Goal: Task Accomplishment & Management: Manage account settings

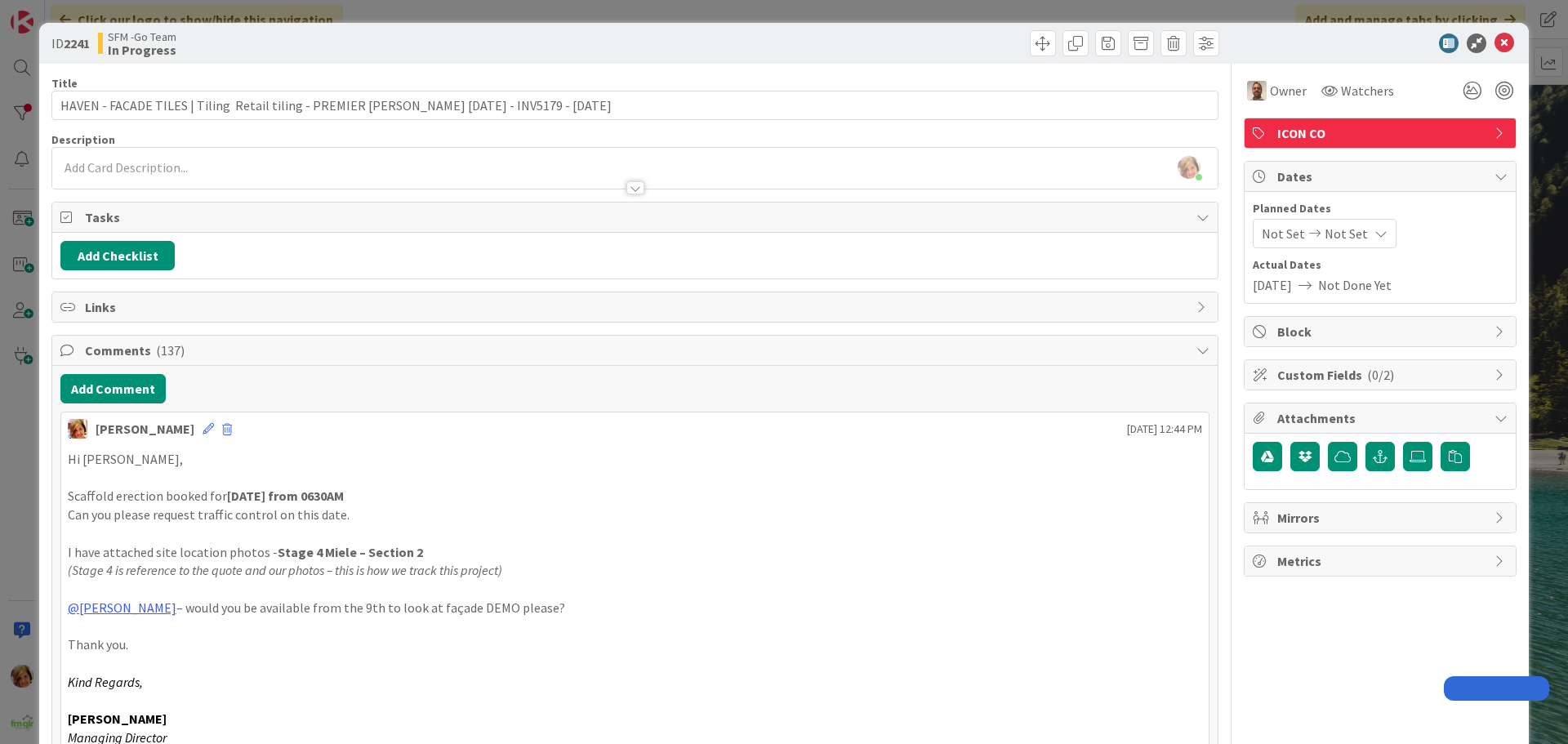
click at [1494, 43] on icon at bounding box center [1503, 43] width 19 height 19
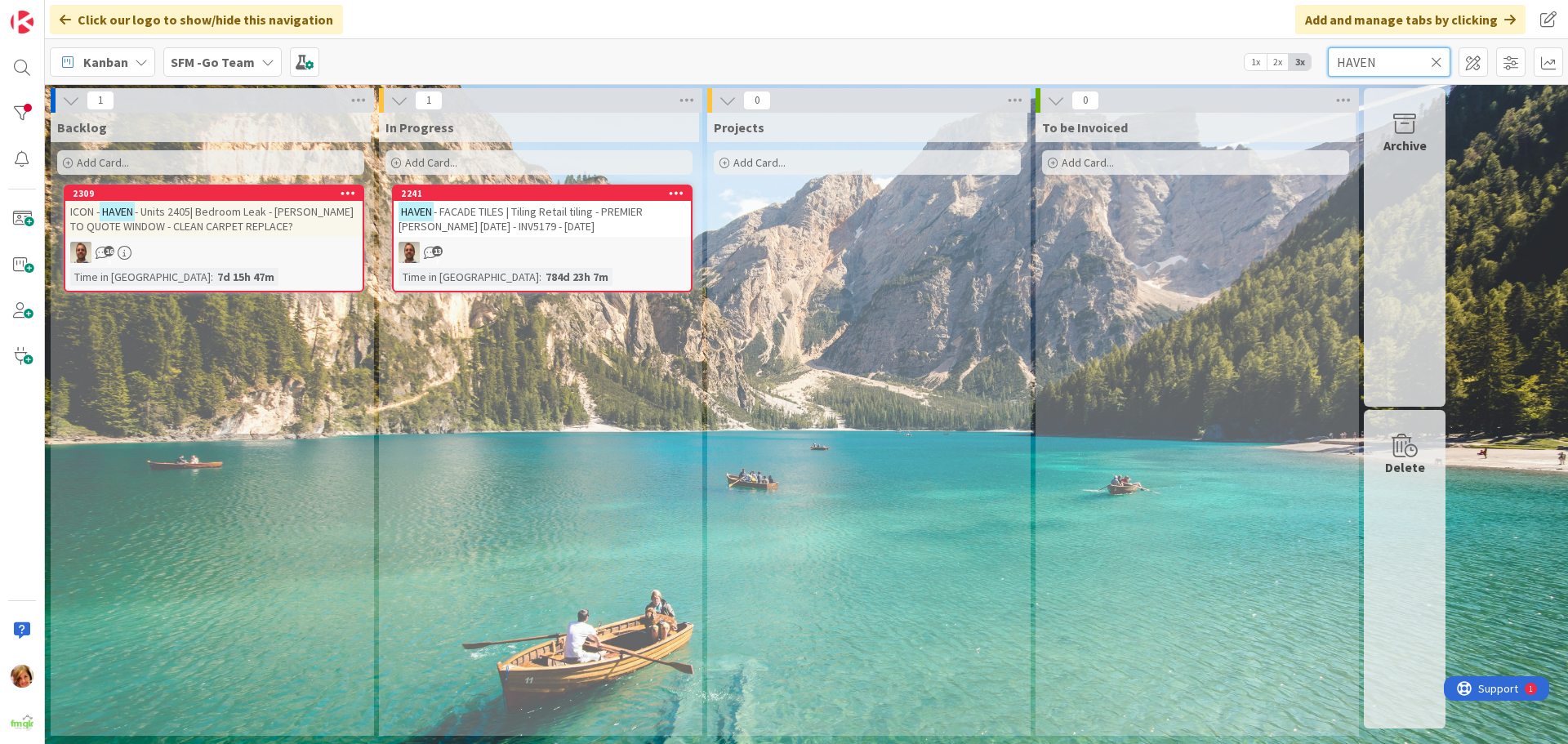
click at [1405, 64] on input "HAVEN" at bounding box center [1388, 62] width 122 height 30
type input "H"
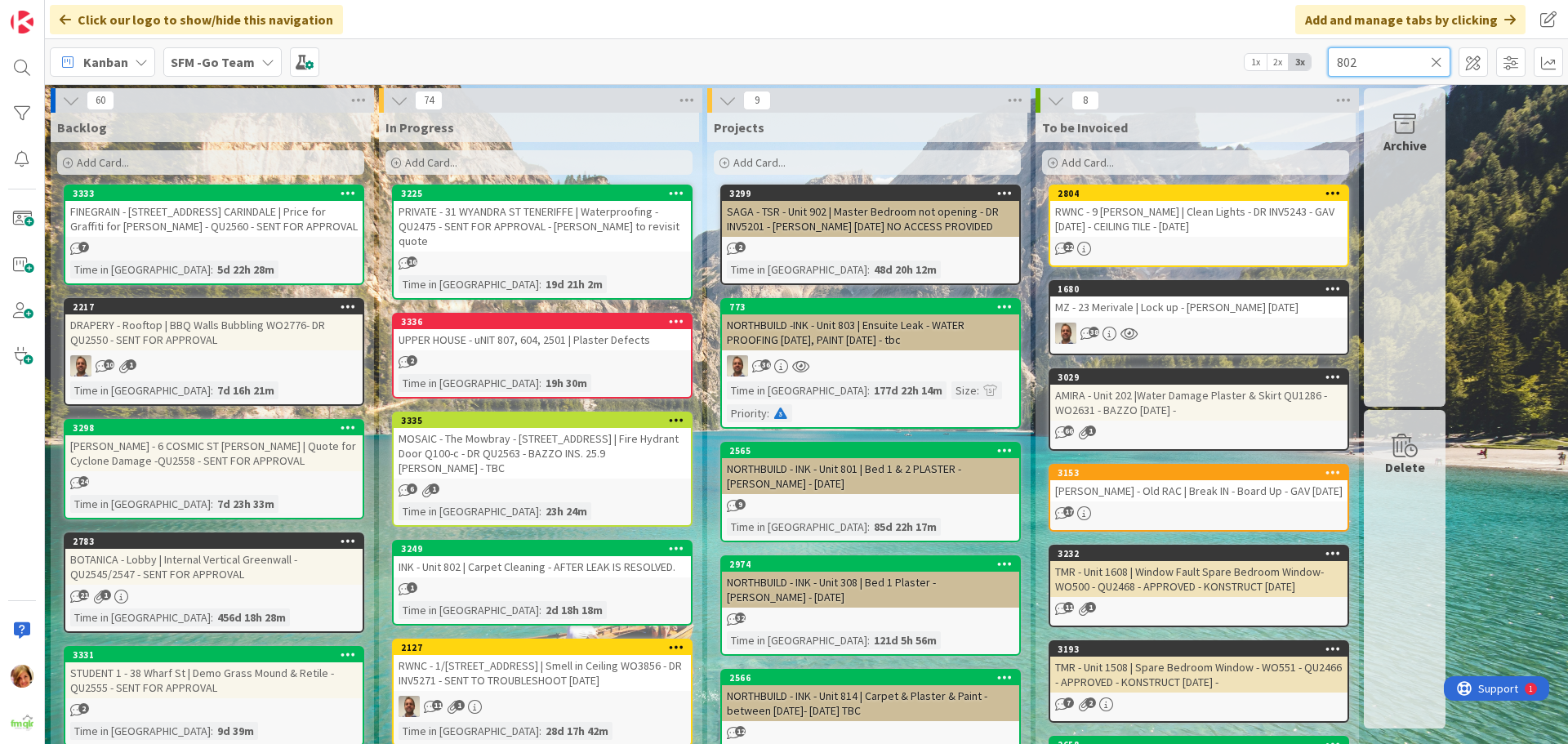
type input "802"
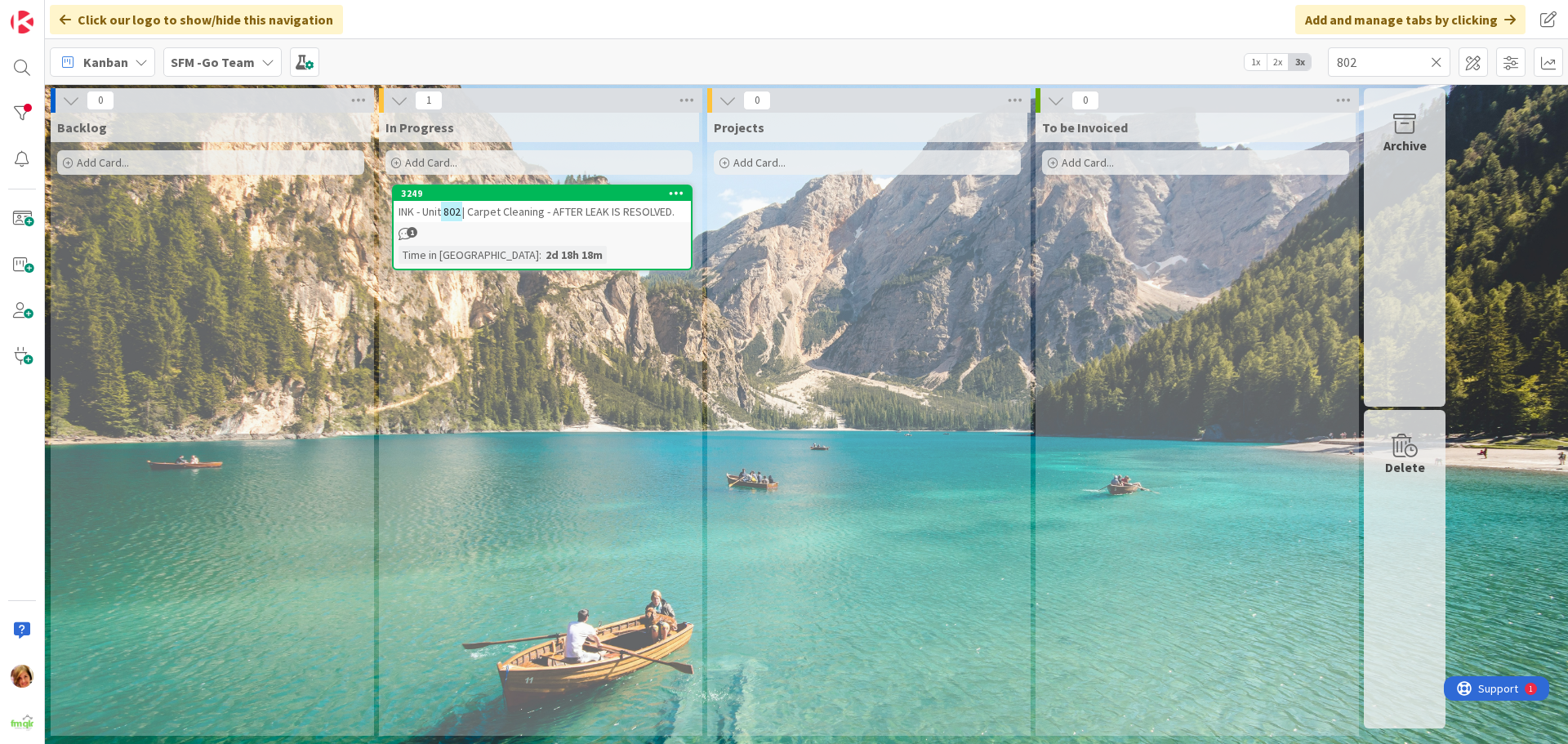
click at [623, 216] on span "| Carpet Cleaning - AFTER LEAK IS RESOLVED." at bounding box center [568, 211] width 212 height 14
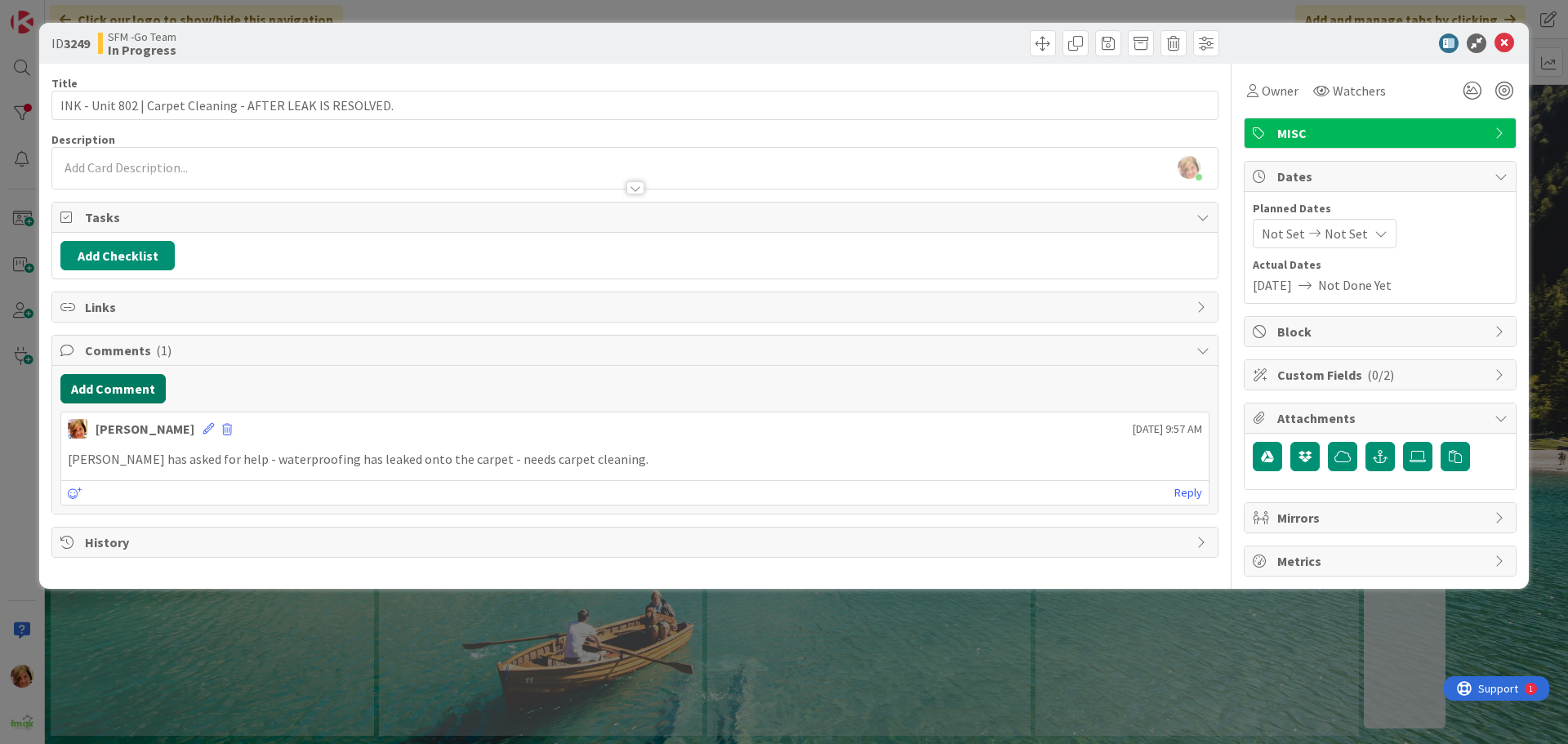
click at [105, 391] on button "Add Comment" at bounding box center [113, 388] width 105 height 30
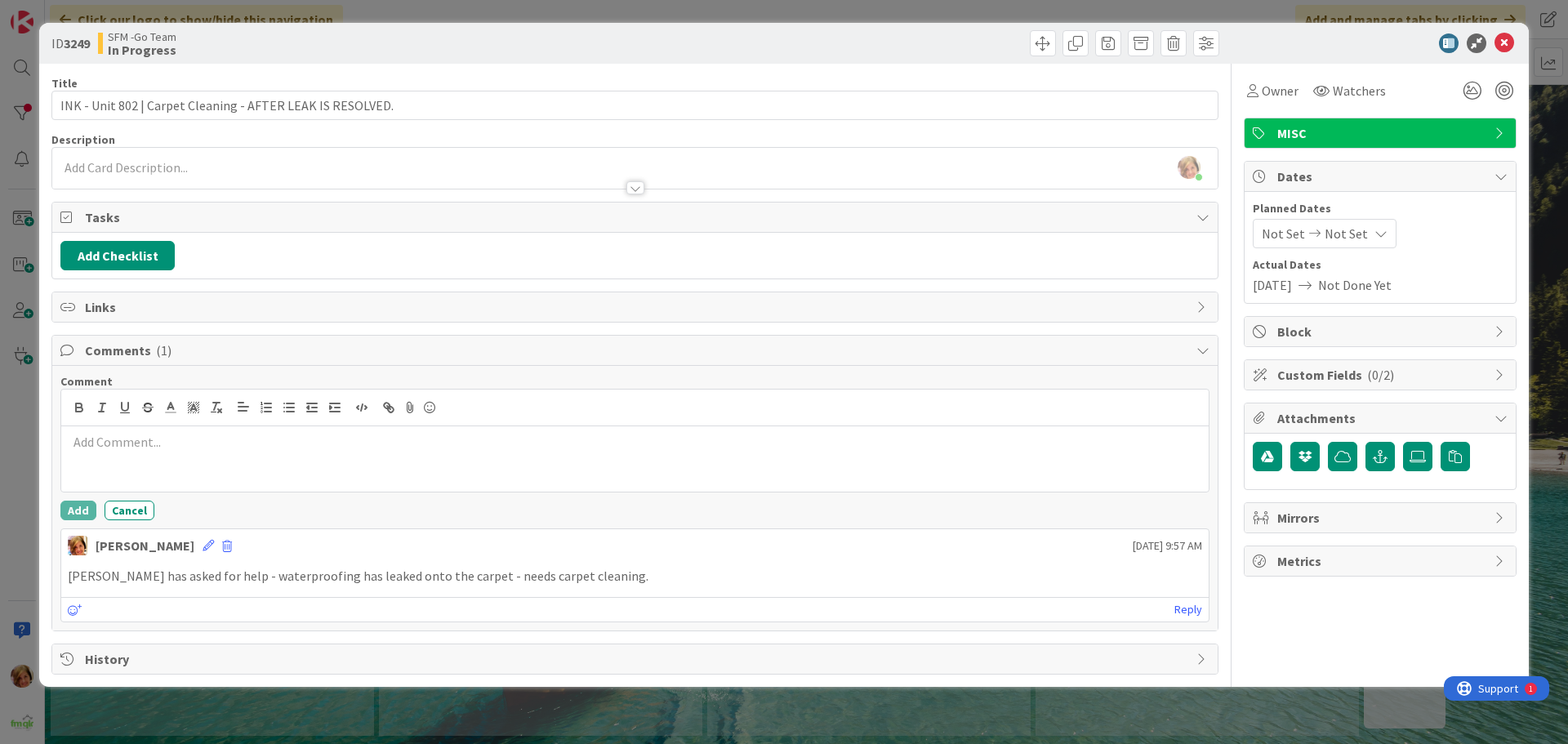
click at [156, 439] on p at bounding box center [635, 441] width 1135 height 18
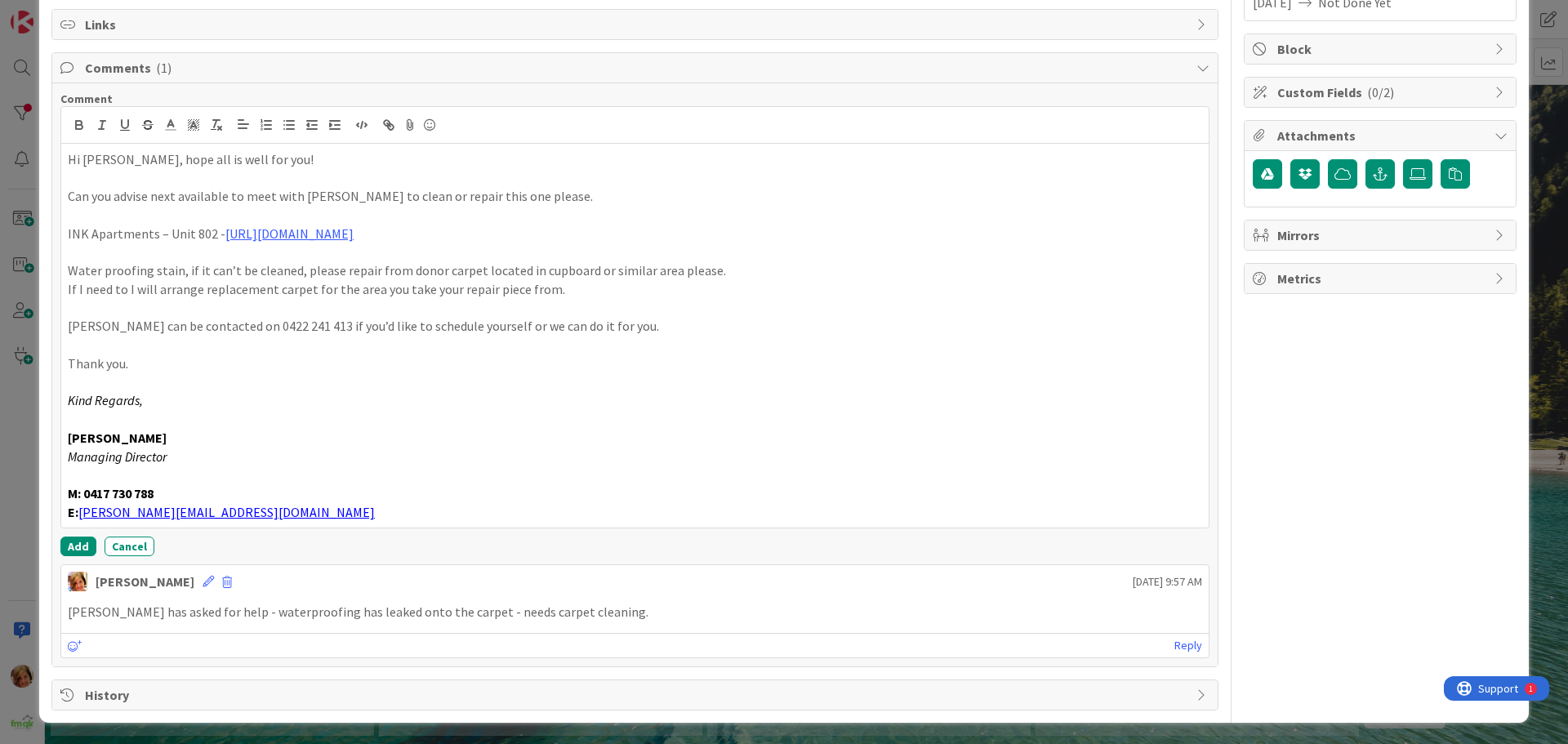
scroll to position [284, 0]
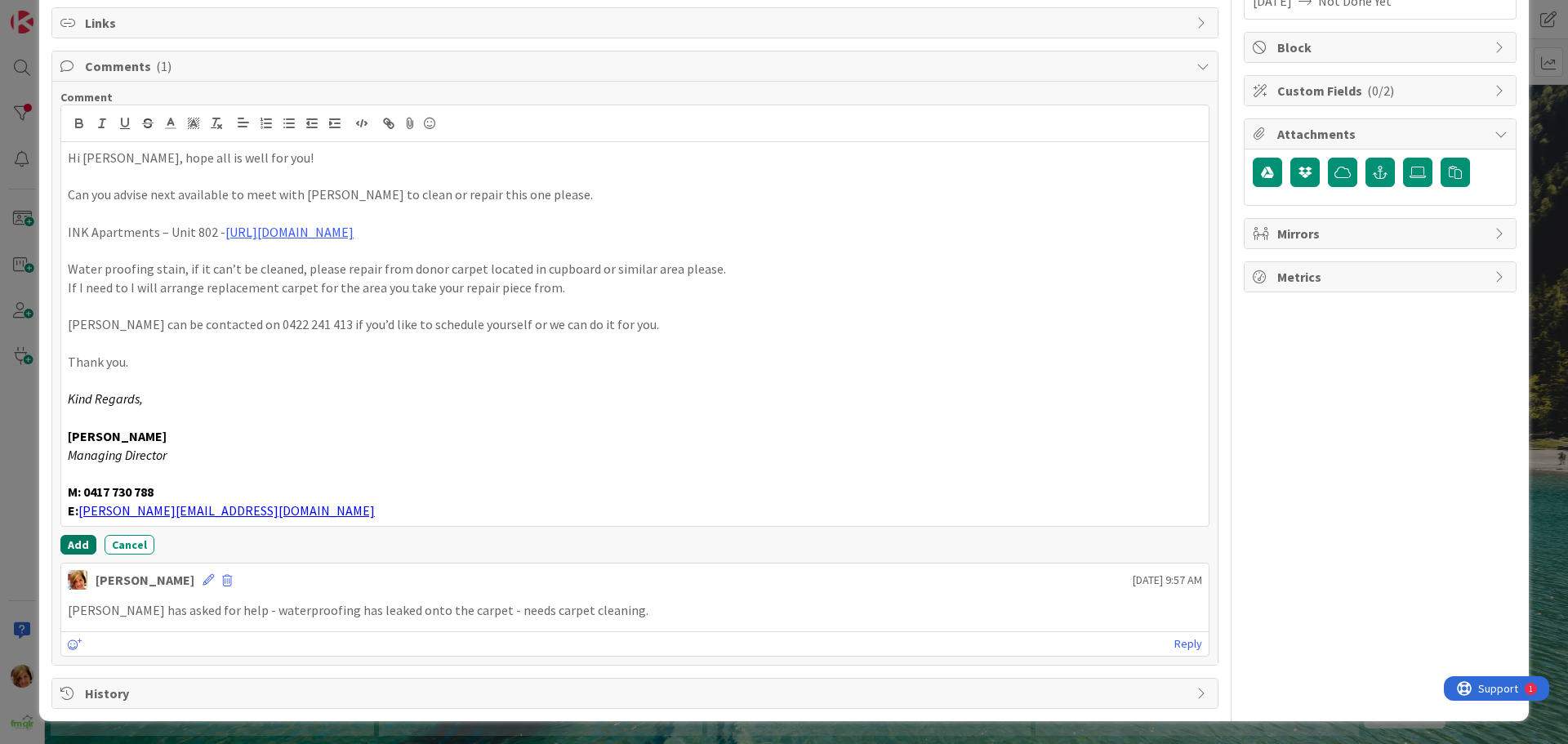
click at [82, 540] on button "Add" at bounding box center [78, 545] width 36 height 19
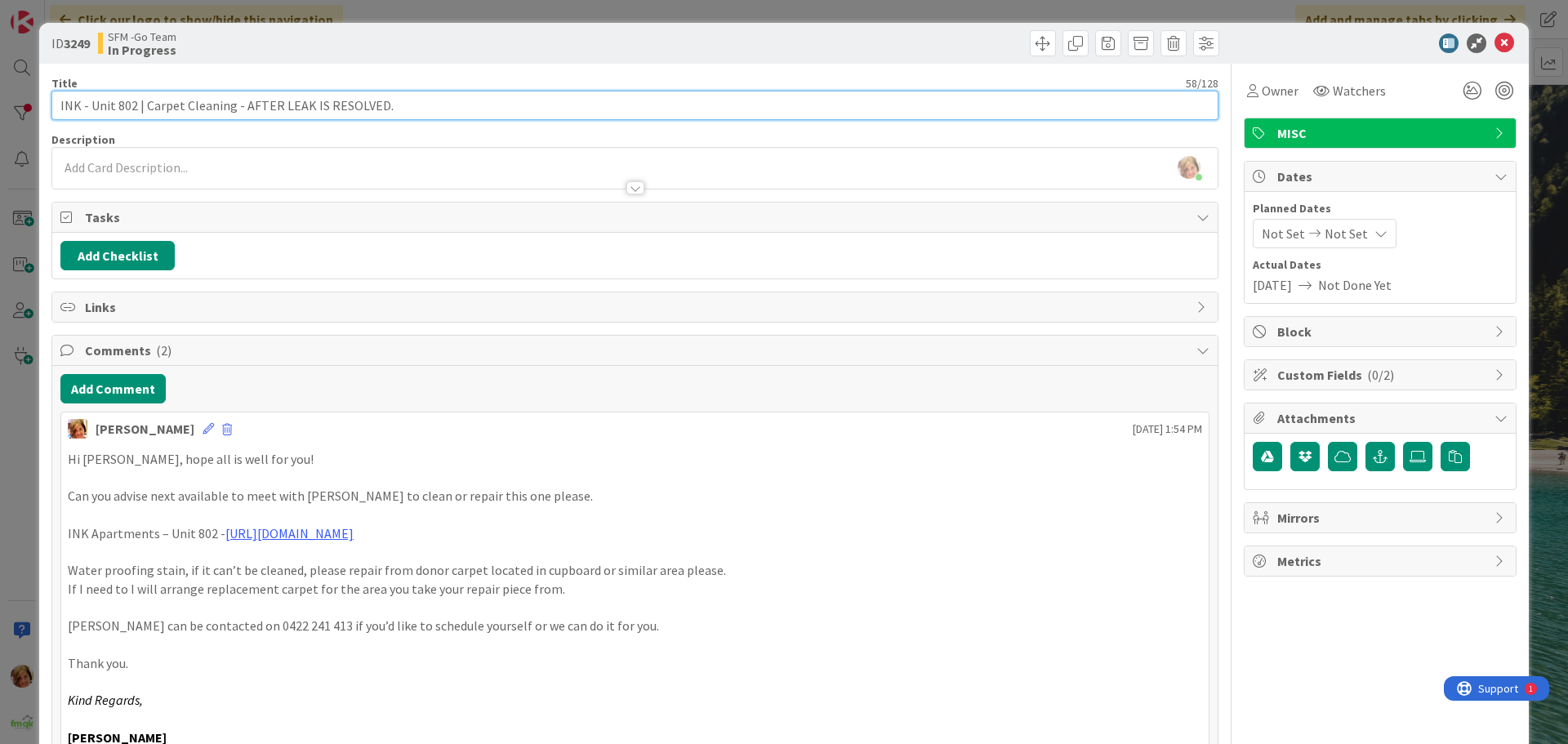
click at [428, 99] on input "INK - Unit 802 | Carpet Cleaning - AFTER LEAK IS RESOLVED." at bounding box center [634, 105] width 1166 height 30
type input "INK - Unit 802 | Carpet Cleaning - AFTER LEAK IS RESOLVED - SENT TO [PERSON_NAM…"
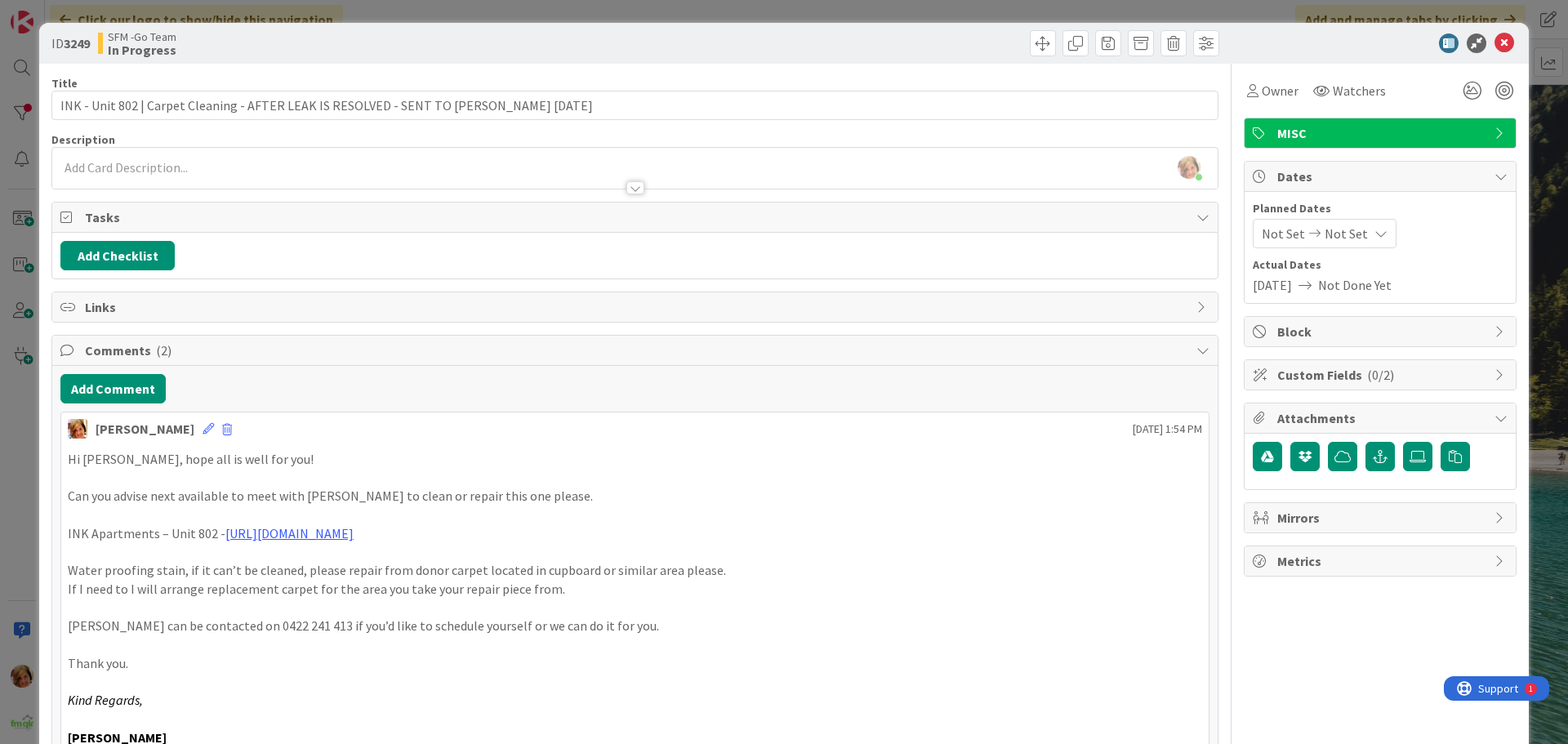
click at [743, 40] on div at bounding box center [929, 42] width 580 height 26
click at [1494, 44] on icon at bounding box center [1503, 43] width 19 height 19
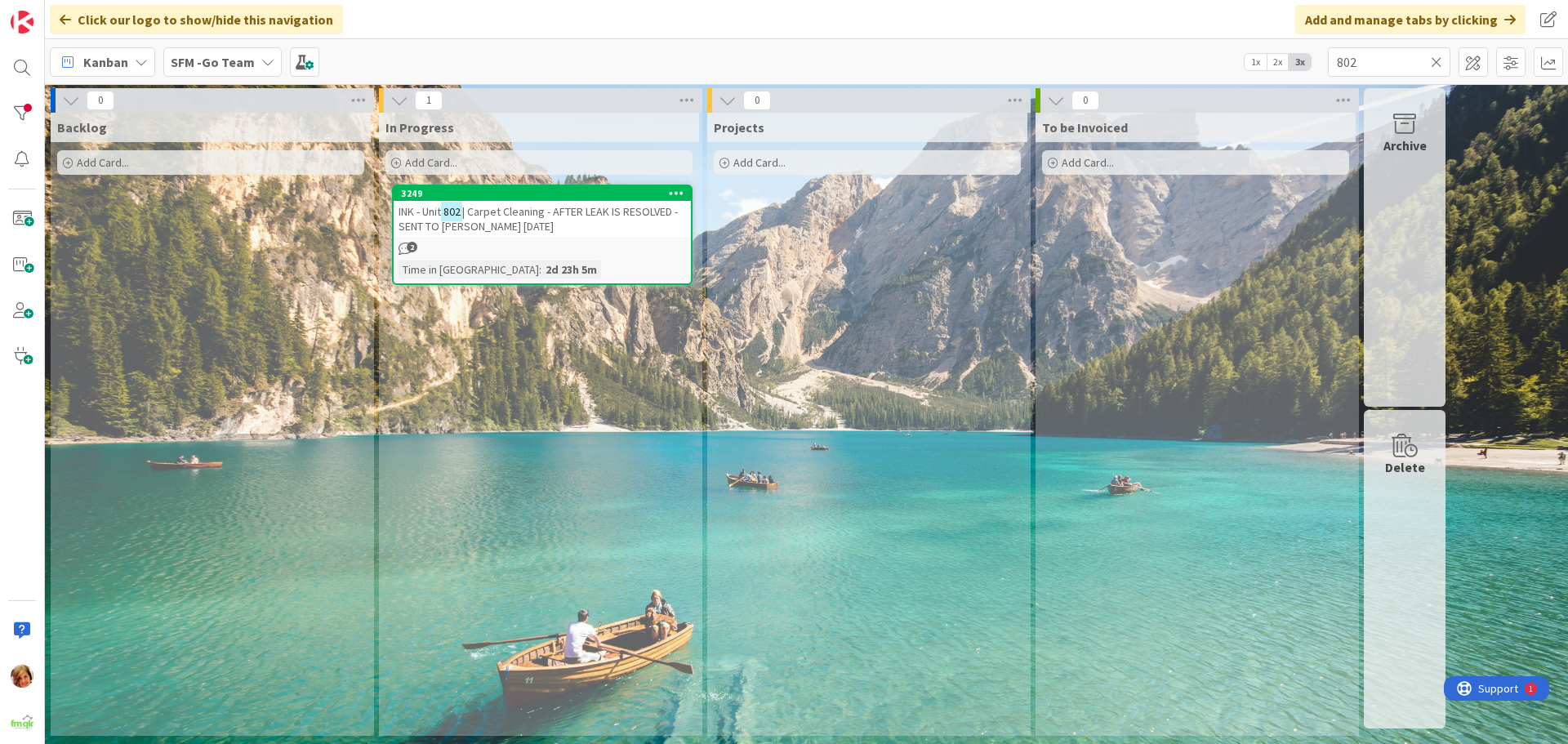
drag, startPoint x: 1435, startPoint y: 61, endPoint x: 1376, endPoint y: 92, distance: 66.6
click at [1435, 61] on icon at bounding box center [1436, 62] width 12 height 14
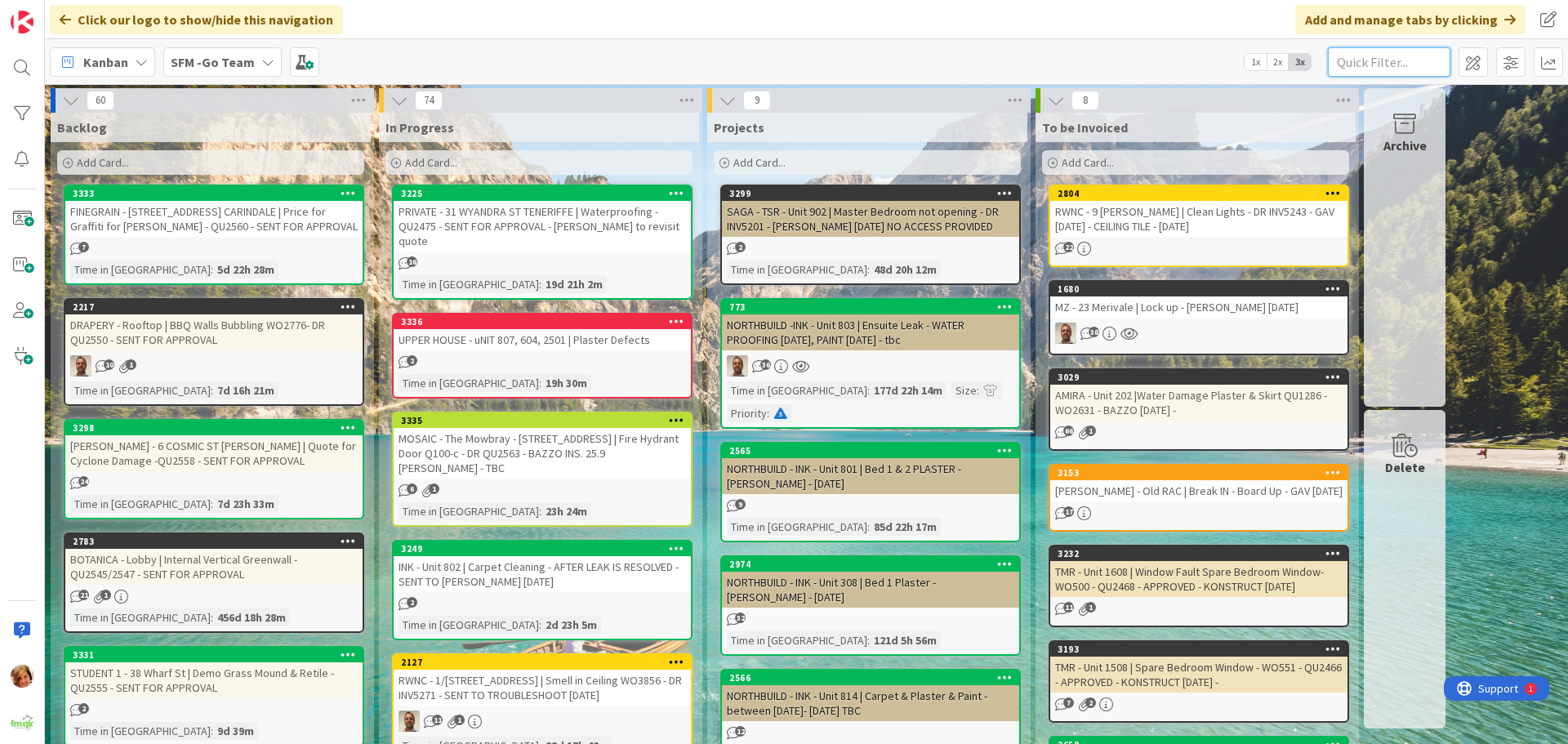
click at [1373, 56] on input "text" at bounding box center [1388, 62] width 122 height 30
type input "banyo"
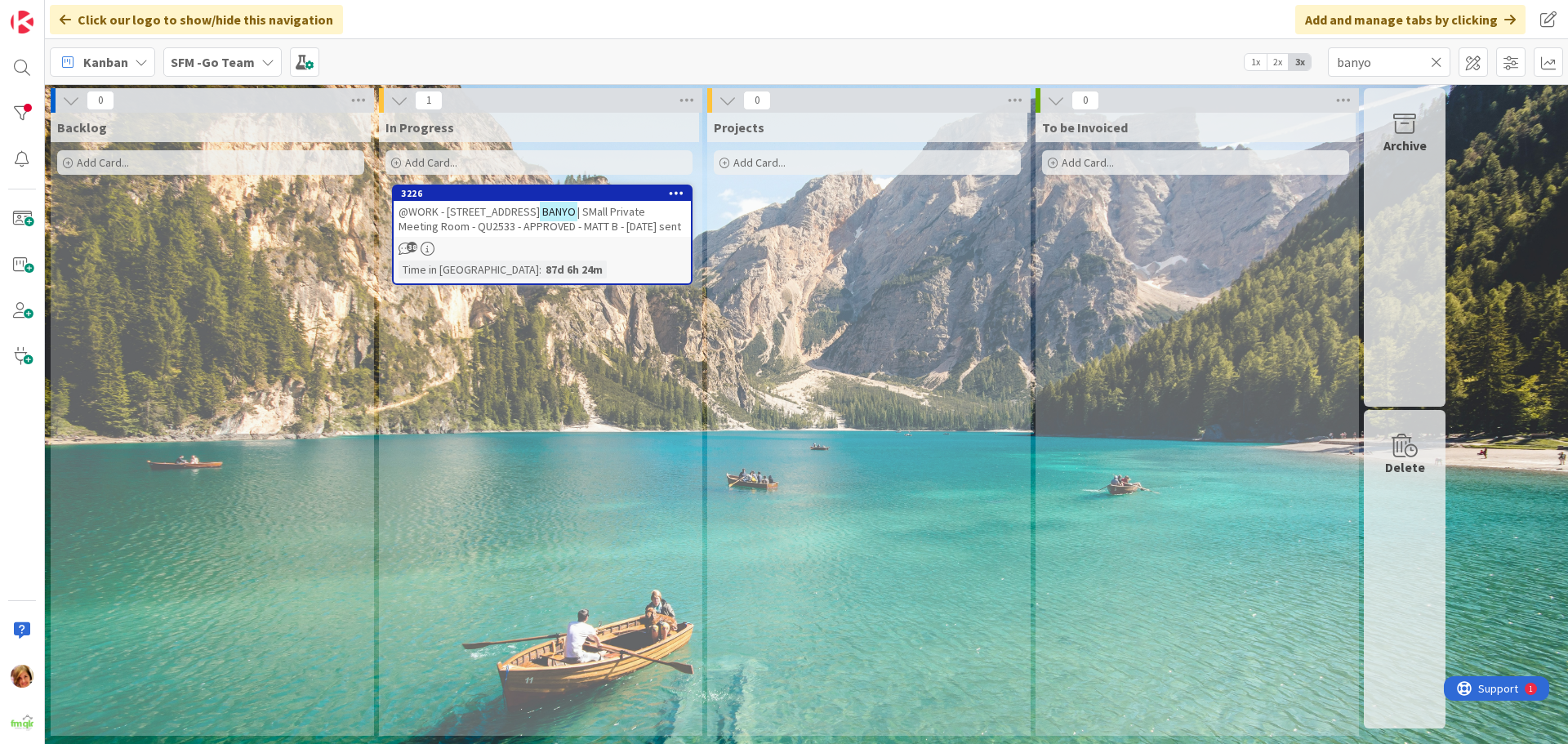
click at [502, 211] on span "@WORK - [STREET_ADDRESS]" at bounding box center [469, 211] width 142 height 14
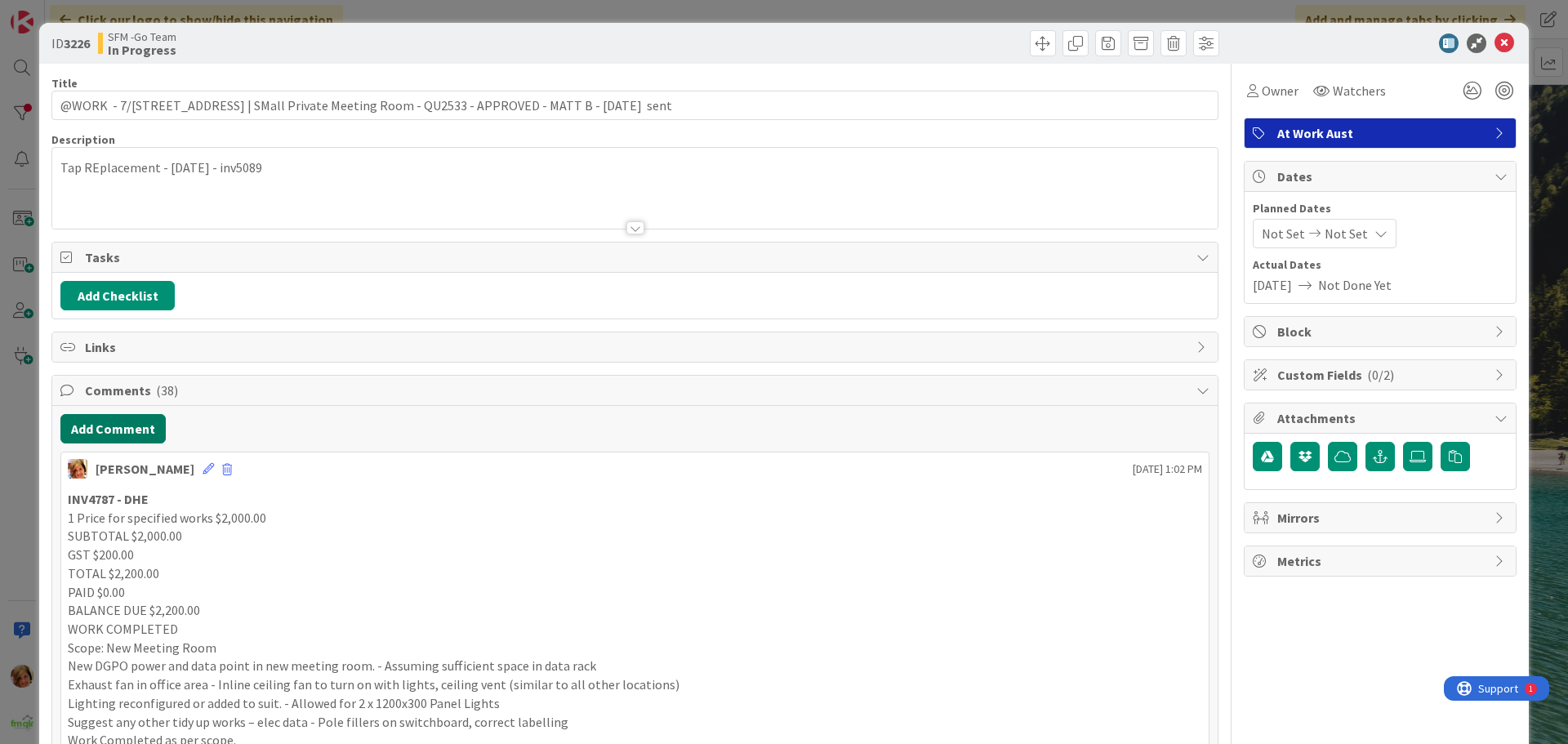
click at [142, 432] on button "Add Comment" at bounding box center [113, 429] width 105 height 30
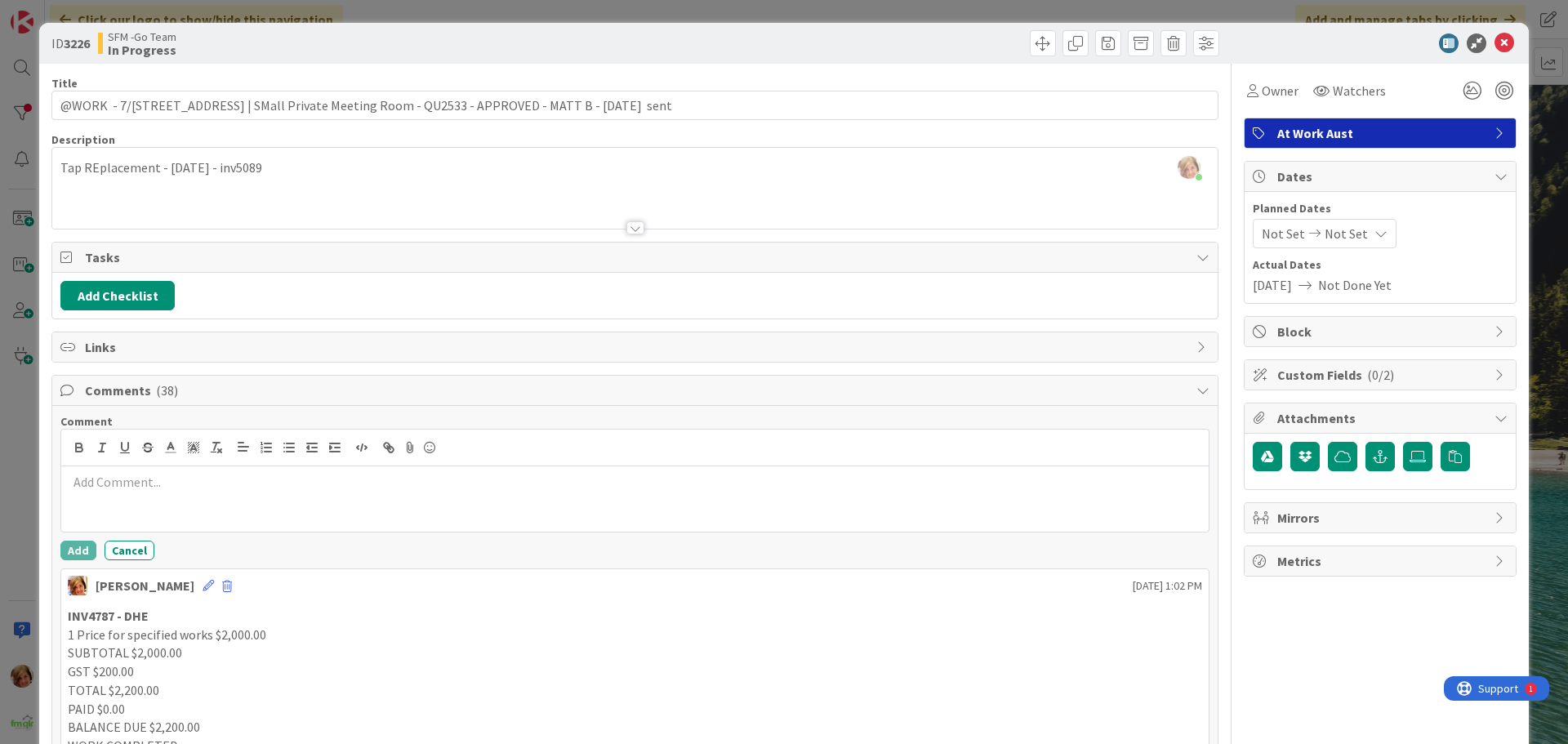
click at [183, 477] on p at bounding box center [635, 482] width 1135 height 18
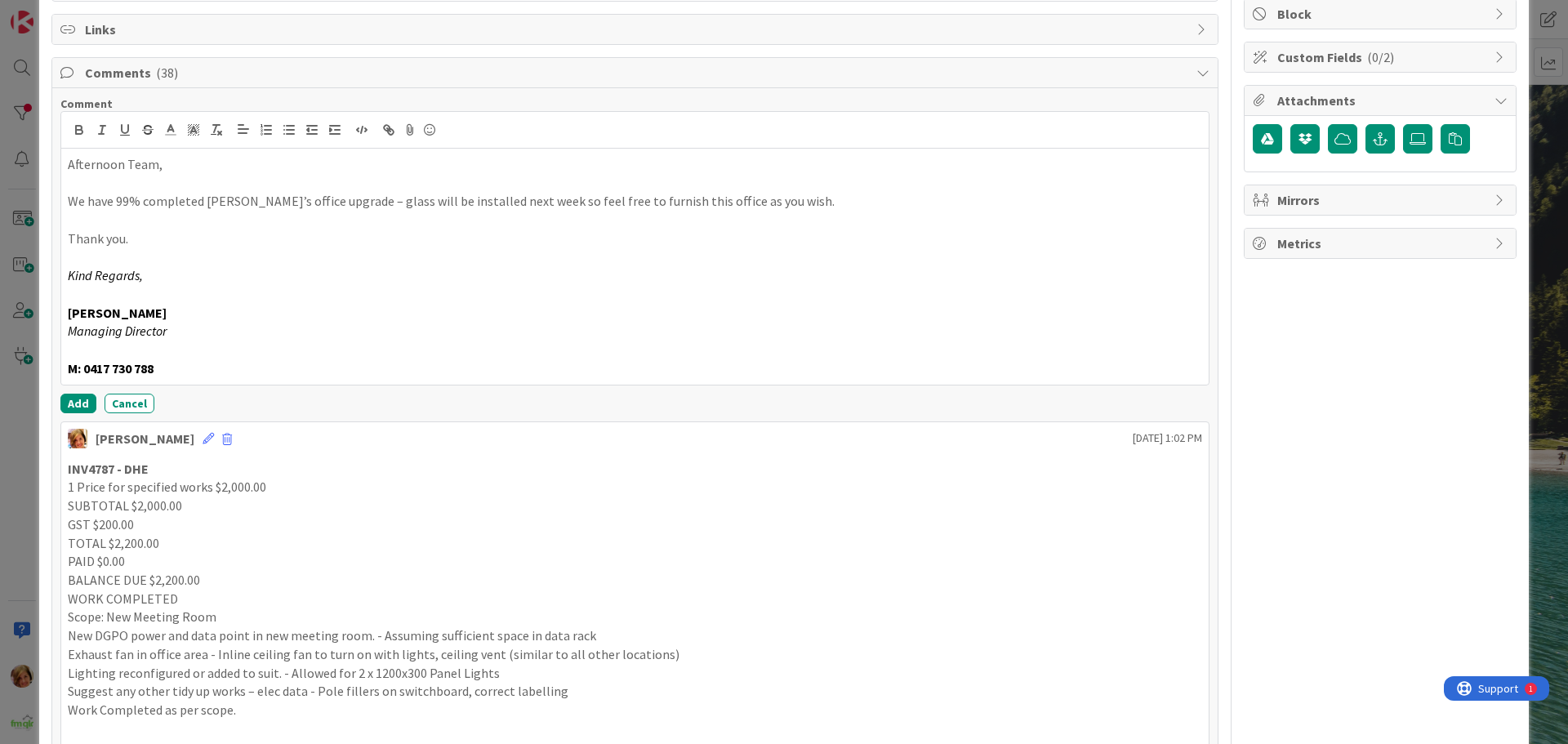
scroll to position [327, 0]
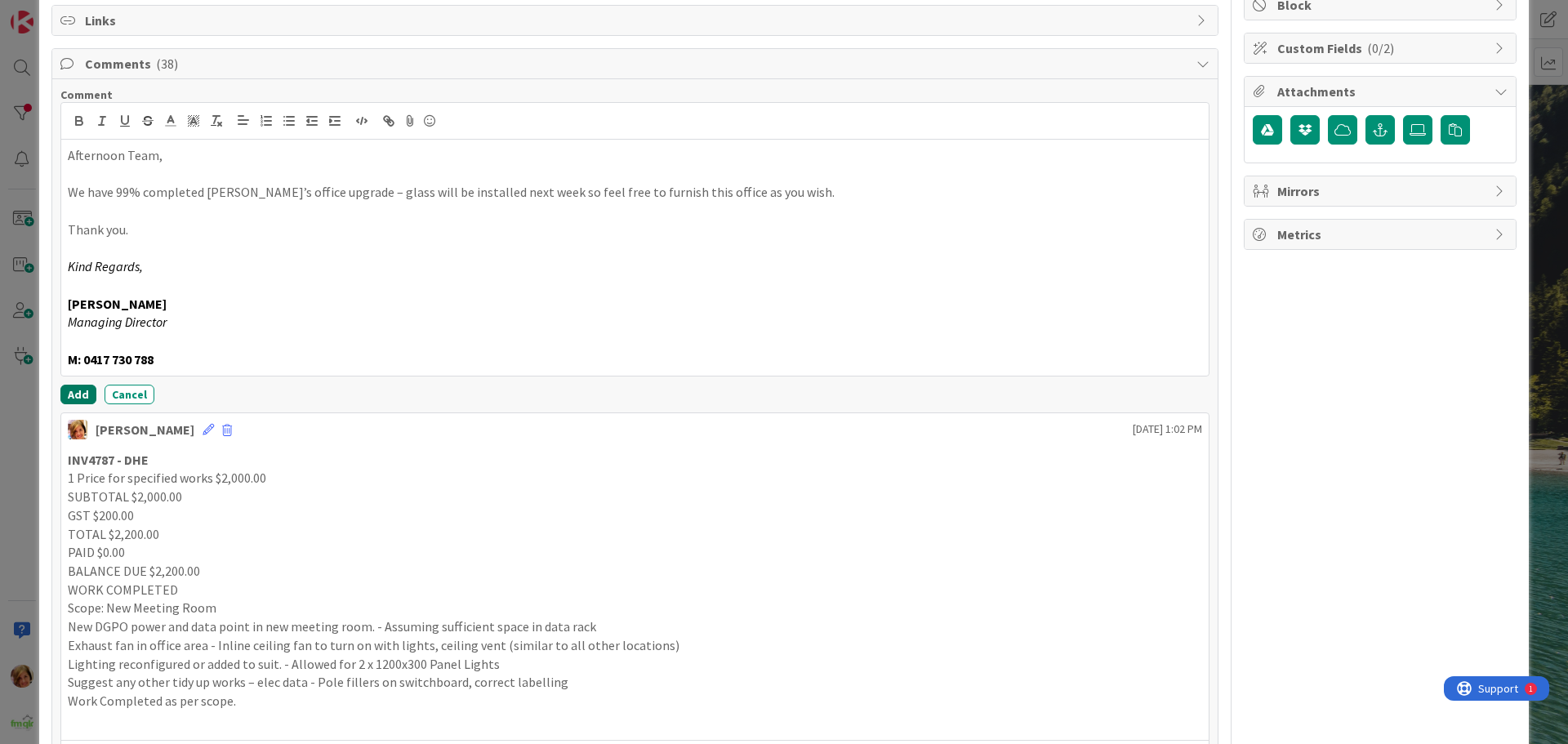
click at [82, 390] on button "Add" at bounding box center [78, 394] width 36 height 19
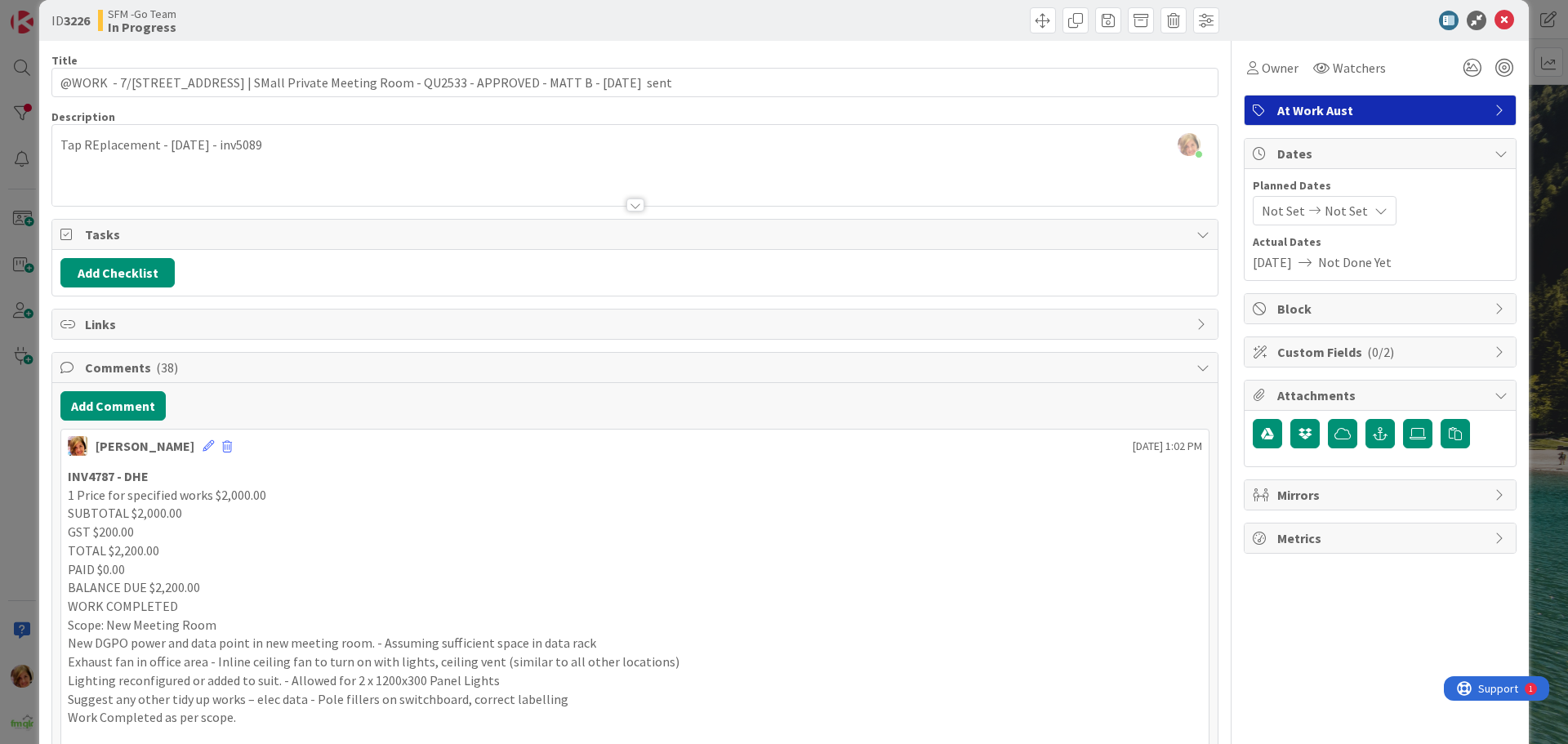
scroll to position [0, 0]
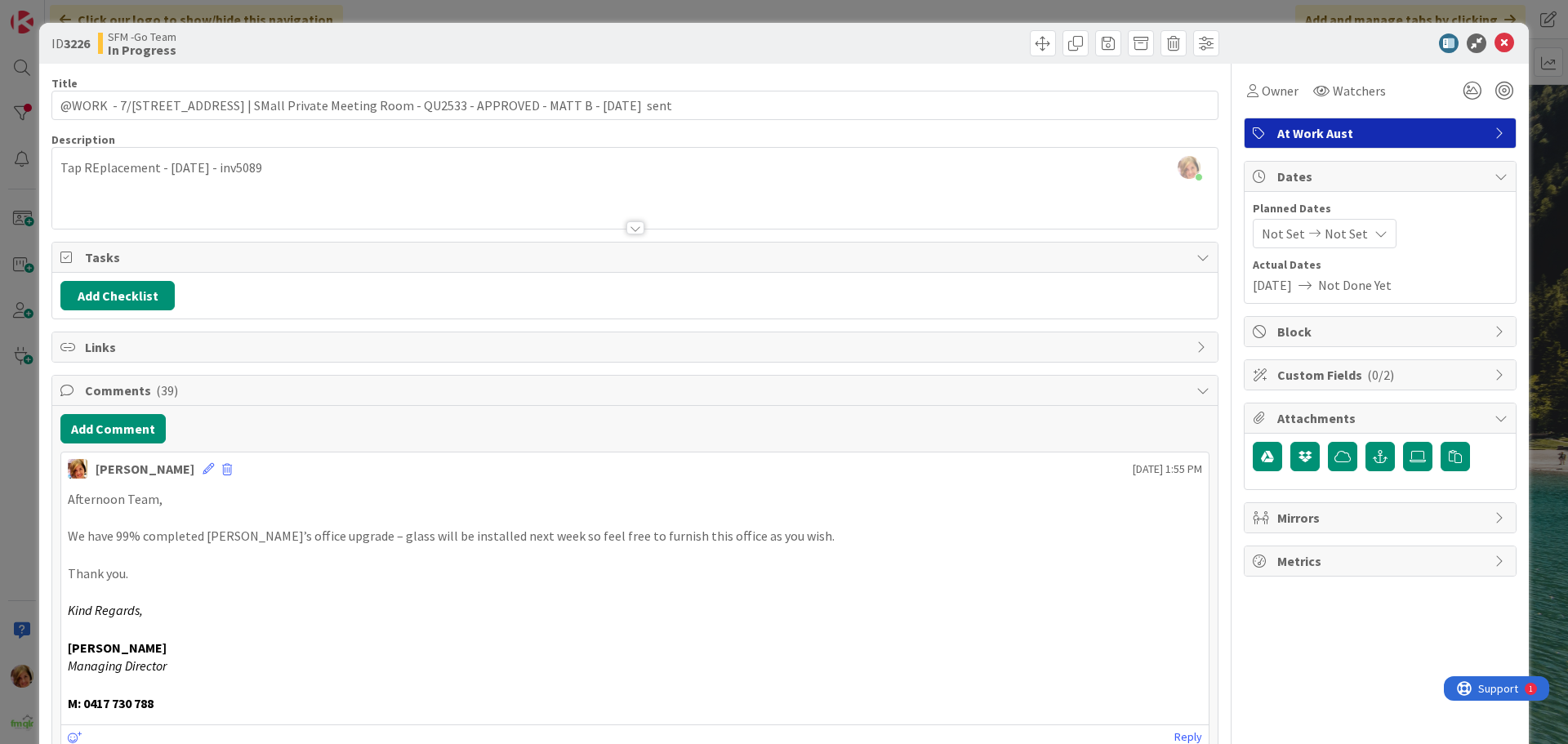
click at [753, 40] on div at bounding box center [929, 42] width 580 height 26
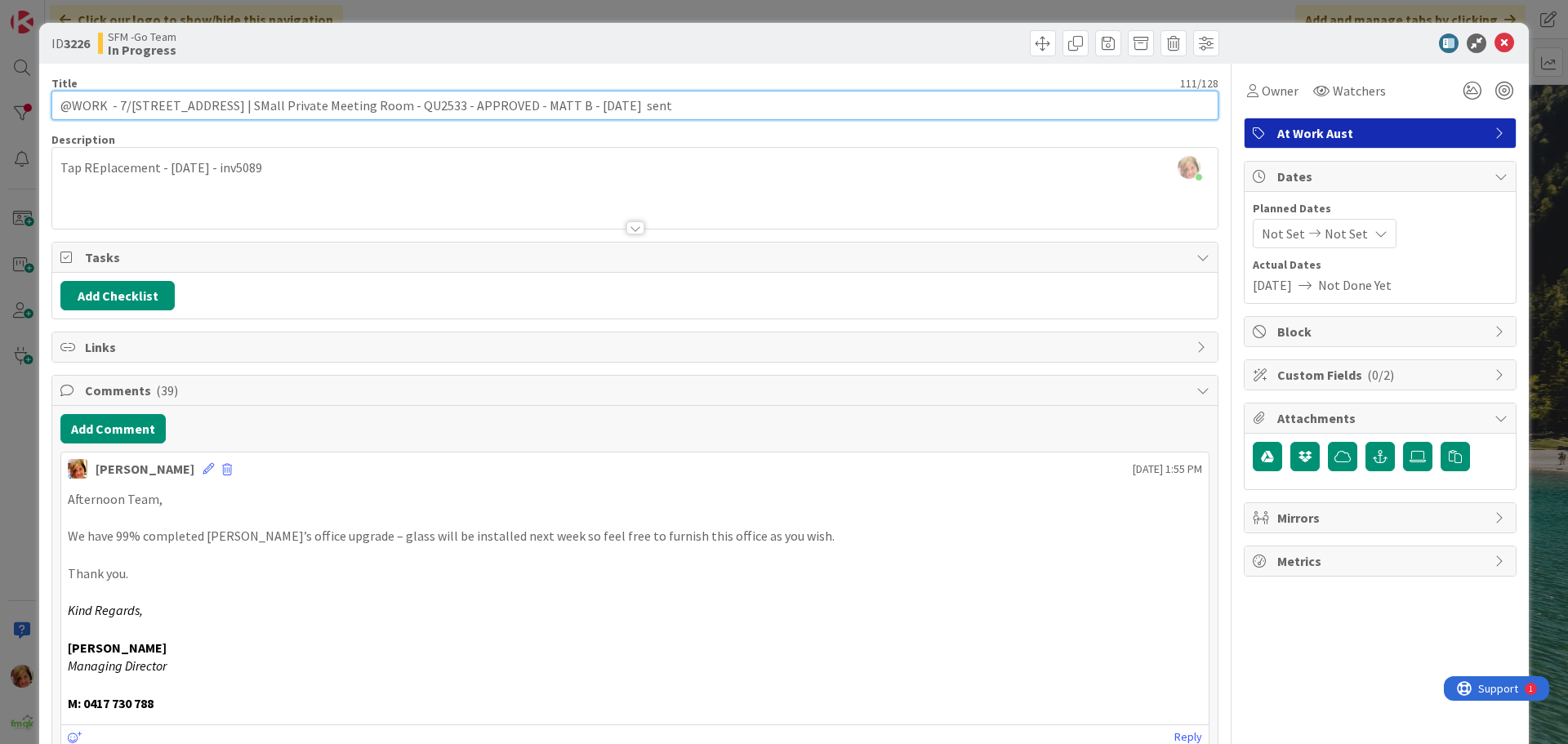
drag, startPoint x: 699, startPoint y: 109, endPoint x: 561, endPoint y: 104, distance: 138.1
click at [561, 104] on input "@WORK - 7/[STREET_ADDRESS] | SMall Private Meeting Room - QU2533 - APPROVED - M…" at bounding box center [634, 105] width 1166 height 30
type input "@WORK - 7/[STREET_ADDRESS] | SMall Private Meeting Room - QU2533 - APPROVED - G…"
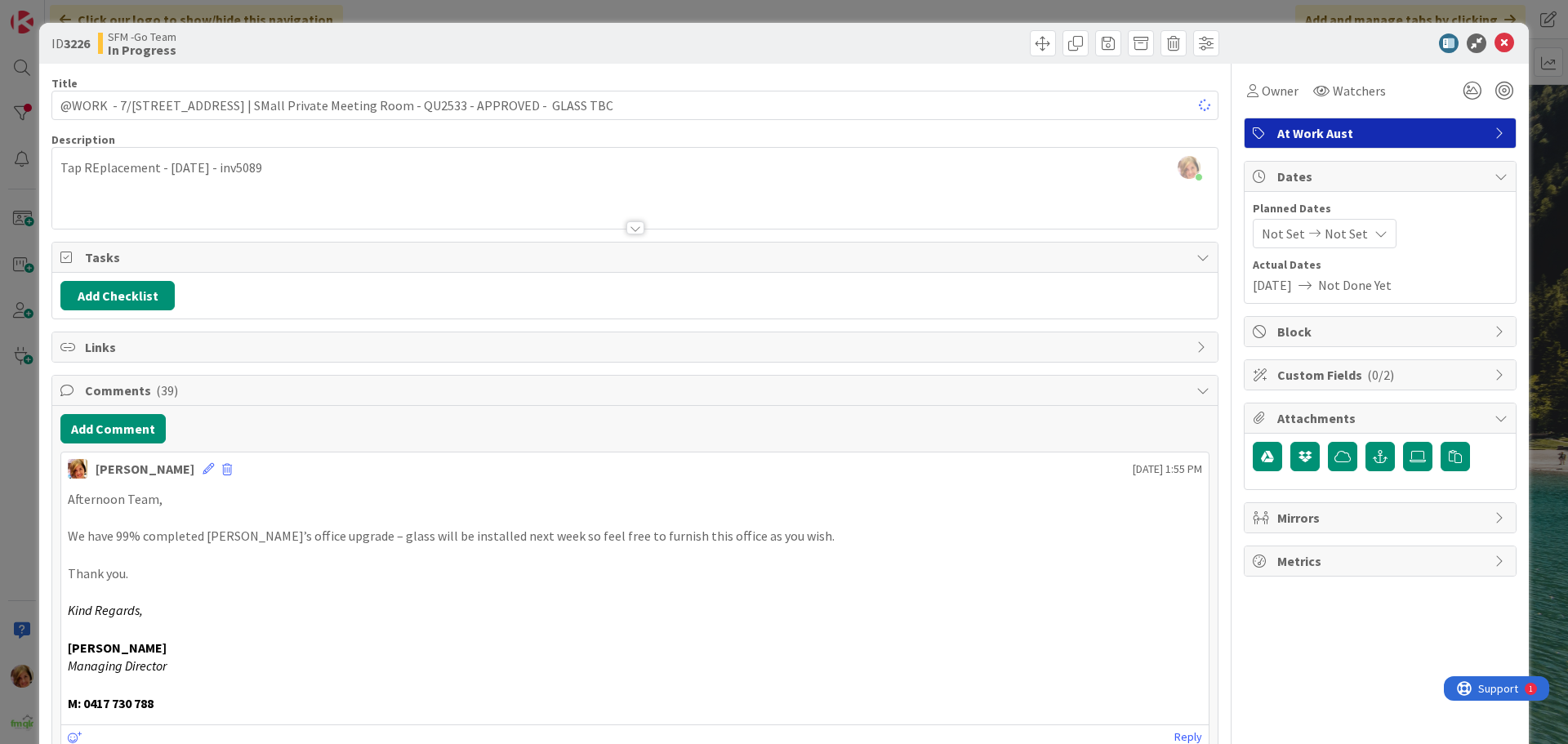
click at [796, 39] on div at bounding box center [929, 42] width 580 height 26
click at [1494, 44] on icon at bounding box center [1503, 43] width 19 height 19
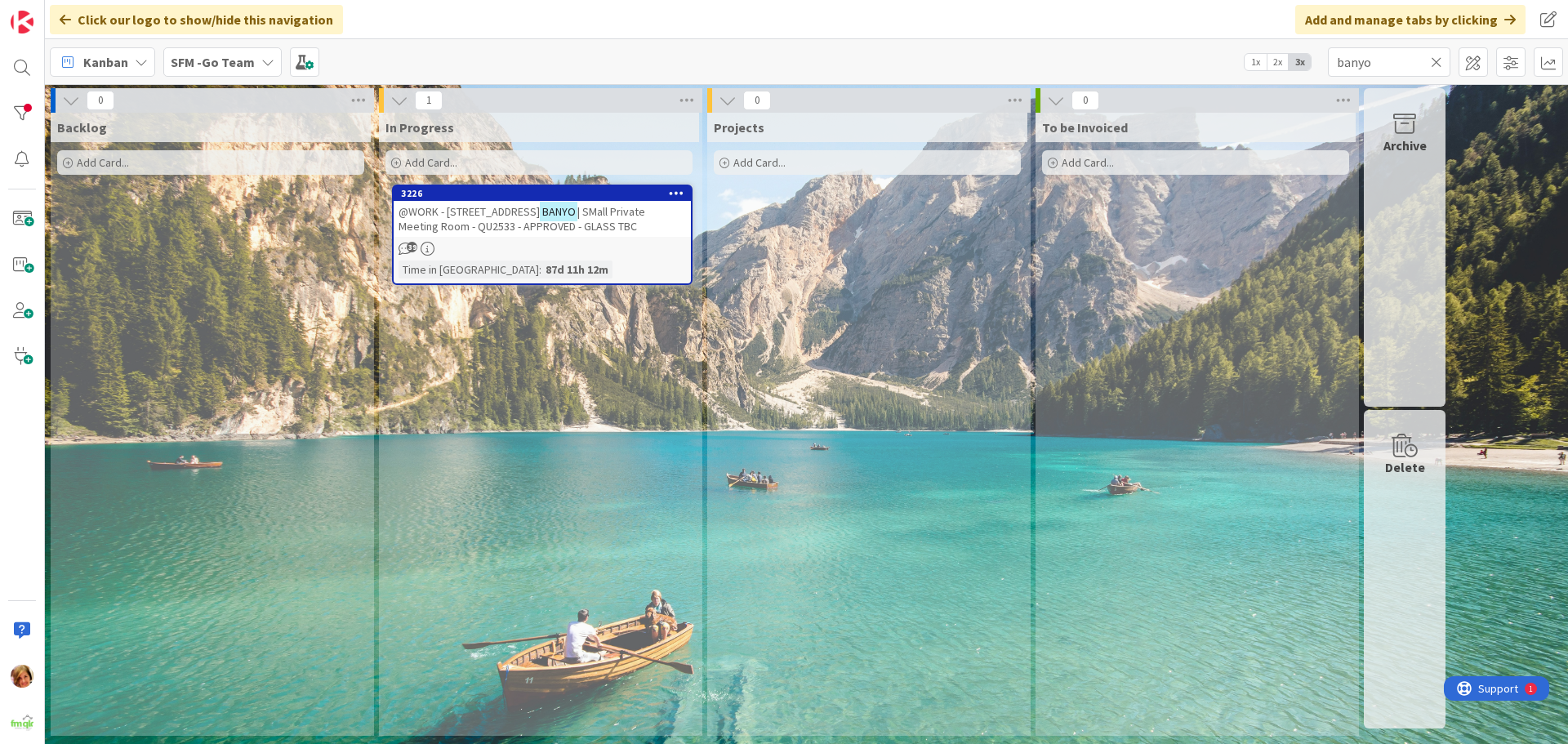
click at [1438, 61] on icon at bounding box center [1436, 62] width 12 height 14
